Goal: Obtain resource: Download file/media

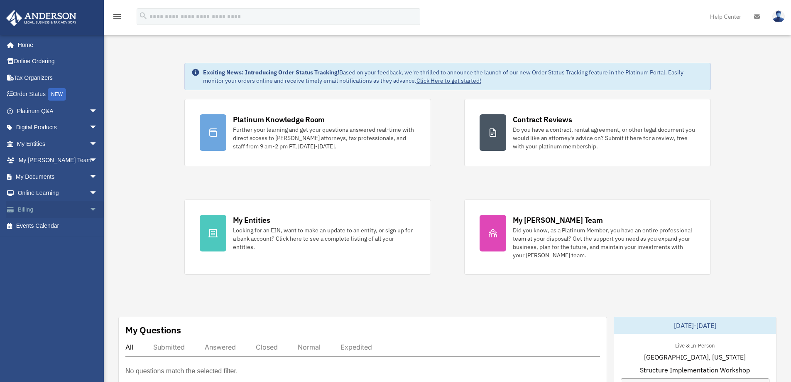
click at [89, 211] on span "arrow_drop_down" at bounding box center [97, 209] width 17 height 17
click at [89, 191] on span "arrow_drop_down" at bounding box center [97, 193] width 17 height 17
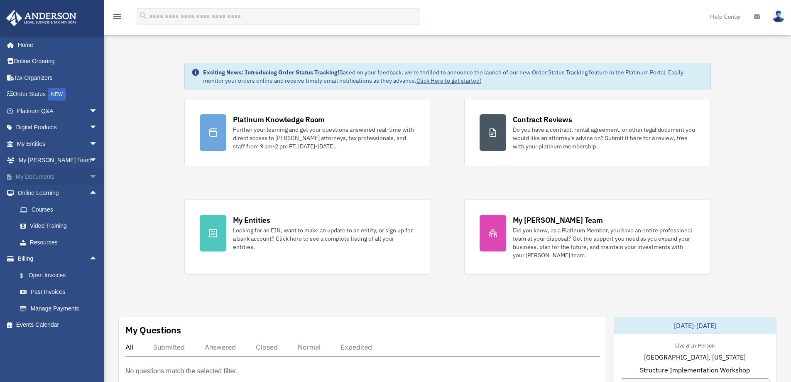
click at [89, 175] on span "arrow_drop_down" at bounding box center [97, 176] width 17 height 17
click at [39, 190] on link "Box" at bounding box center [61, 193] width 98 height 17
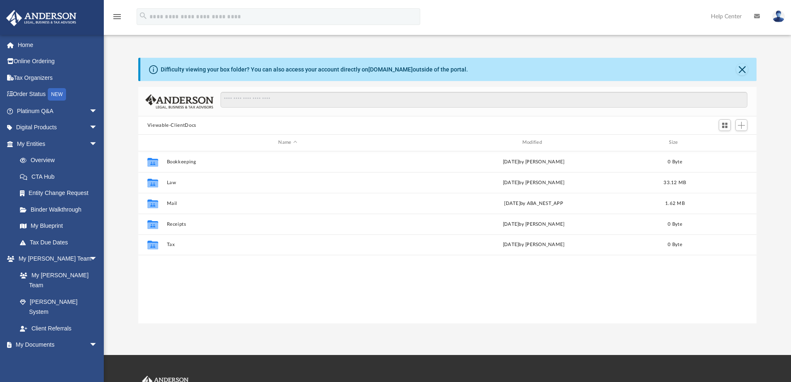
scroll to position [183, 612]
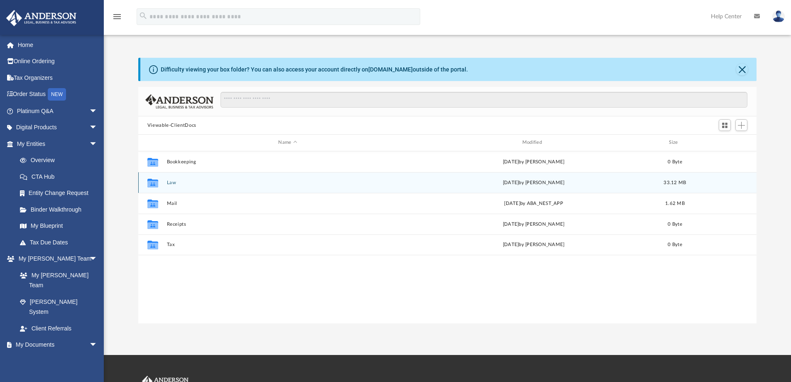
click at [215, 185] on button "Law" at bounding box center [288, 182] width 242 height 5
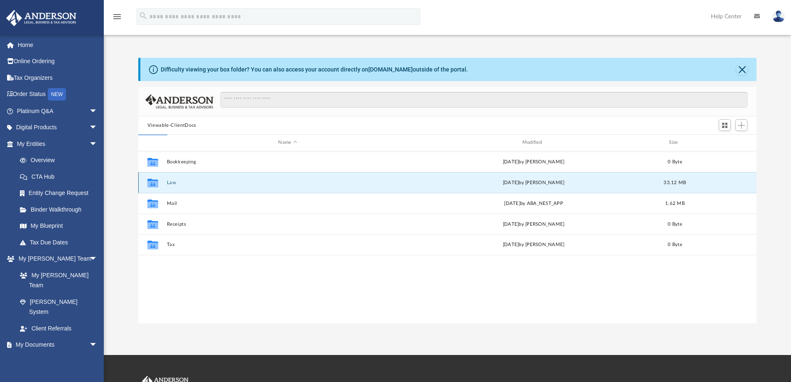
click at [172, 184] on button "Law" at bounding box center [288, 182] width 242 height 5
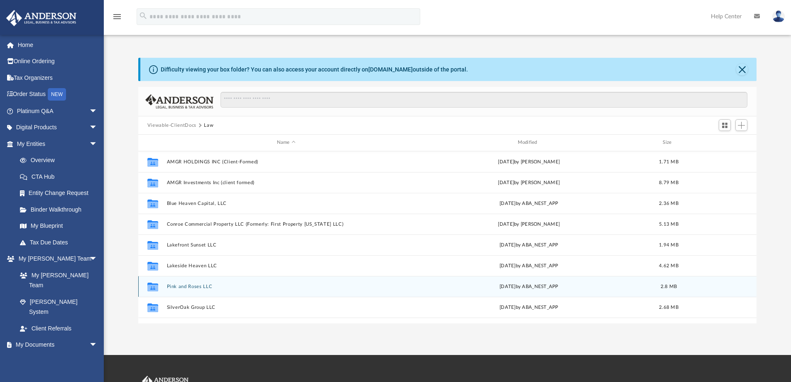
click at [193, 290] on div "Collaborated Folder Pink and Roses LLC [DATE] by ABA_NEST_APP 2.8 MB" at bounding box center [447, 286] width 619 height 21
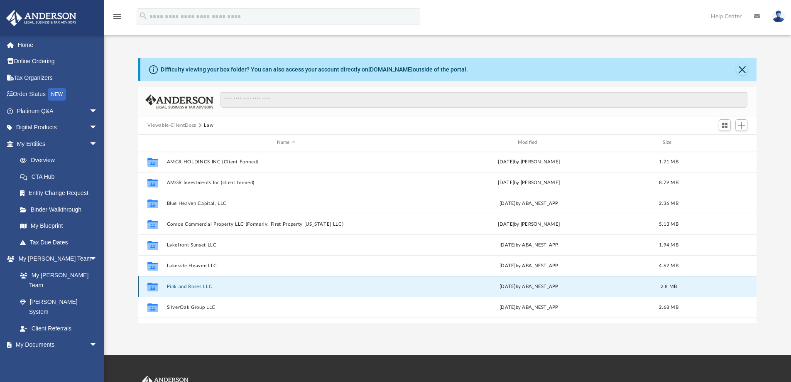
click at [196, 289] on button "Pink and Roses LLC" at bounding box center [286, 286] width 239 height 5
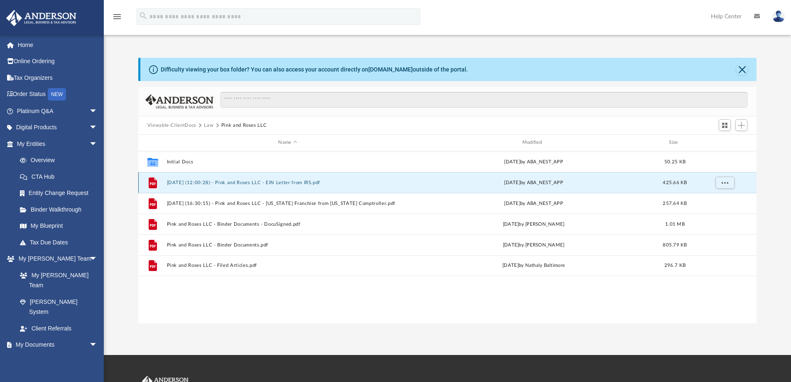
click at [261, 182] on button "[DATE] (12:00:28) - Pink and Roses LLC - EIN Letter from IRS.pdf" at bounding box center [288, 182] width 242 height 5
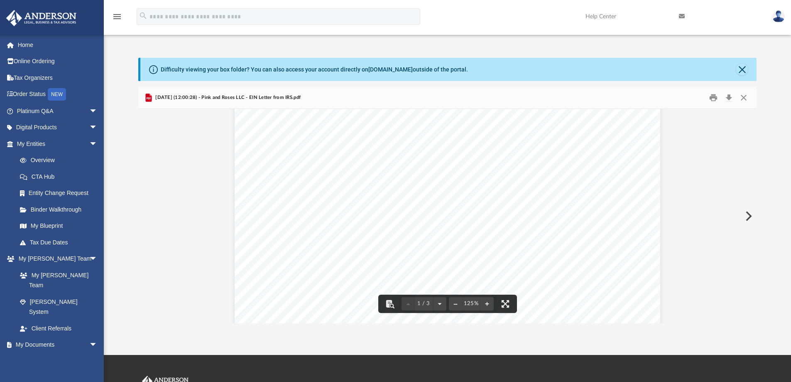
scroll to position [0, 0]
click at [729, 101] on button "Download" at bounding box center [728, 97] width 15 height 13
click at [727, 98] on button "Download" at bounding box center [728, 97] width 15 height 13
click at [247, 99] on span "[DATE] (12:00:28) - Pink and Roses LLC - EIN Letter from IRS.pdf" at bounding box center [227, 97] width 147 height 7
click at [747, 98] on button "Close" at bounding box center [743, 97] width 15 height 13
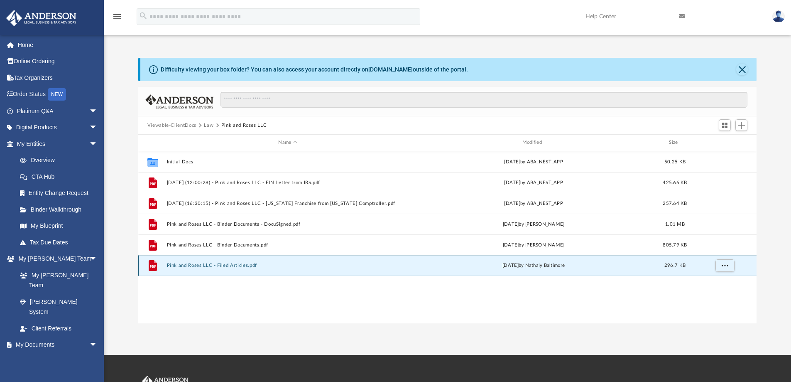
click at [233, 265] on button "Pink and Roses LLC - Filed Articles.pdf" at bounding box center [288, 264] width 242 height 5
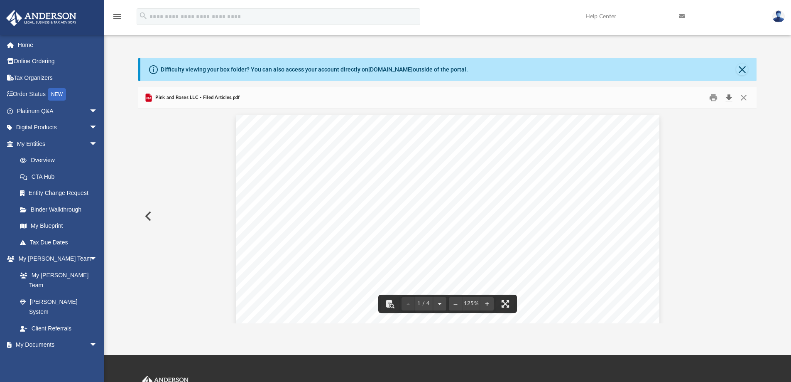
click at [731, 98] on button "Download" at bounding box center [728, 97] width 15 height 13
